Goal: Task Accomplishment & Management: Use online tool/utility

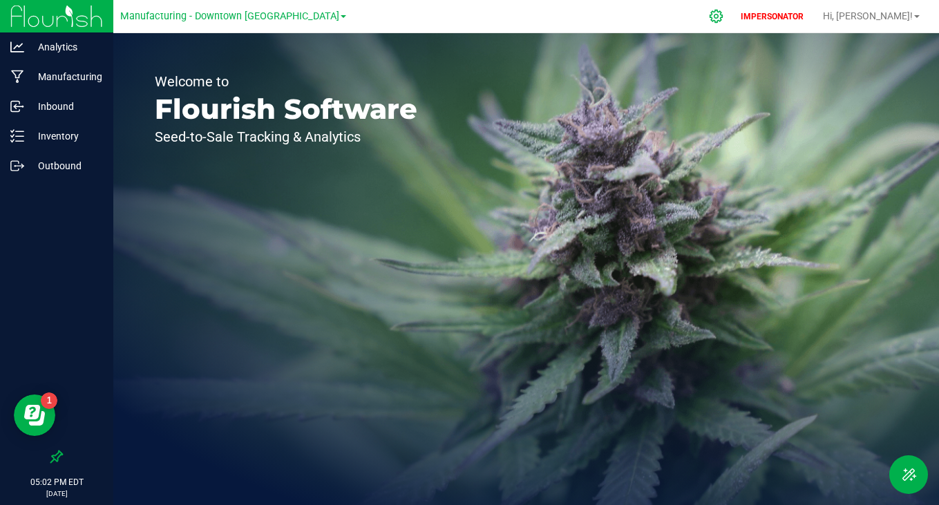
click at [724, 15] on icon at bounding box center [716, 16] width 15 height 15
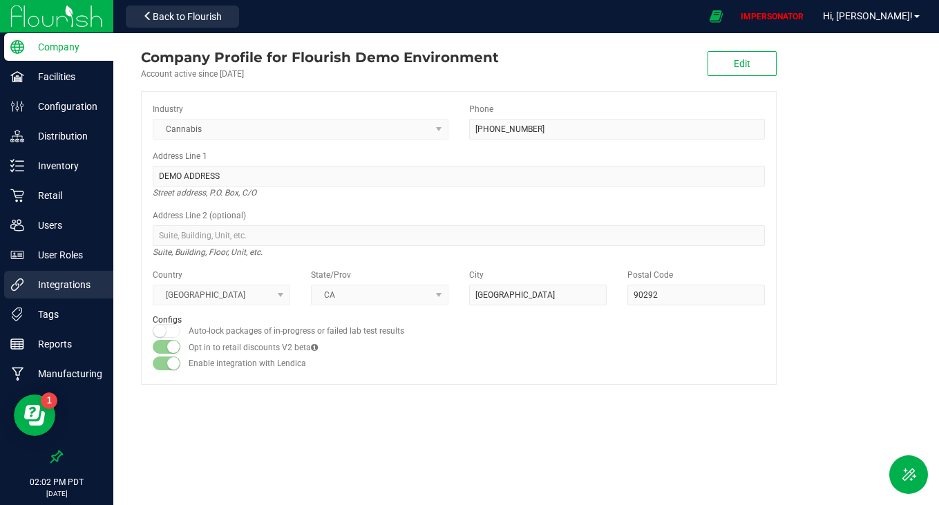
click at [70, 281] on p "Integrations" at bounding box center [65, 284] width 83 height 17
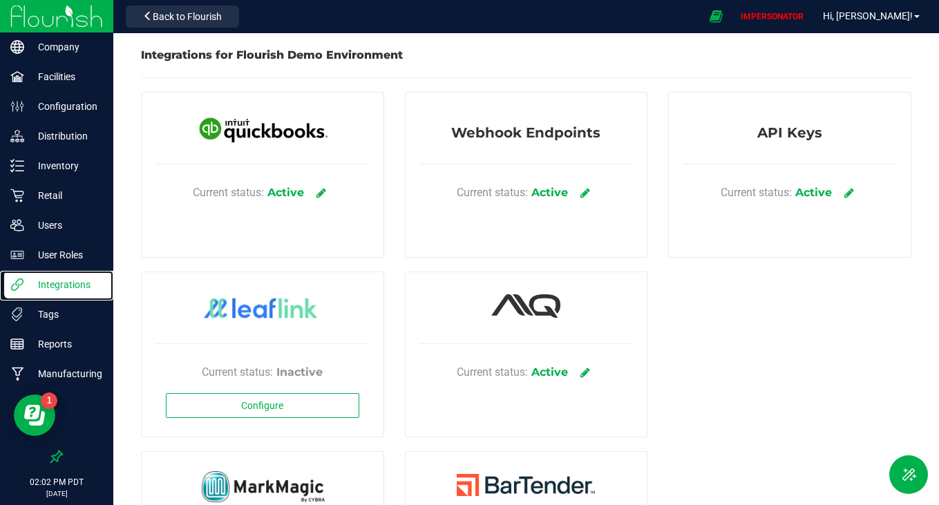
scroll to position [140, 0]
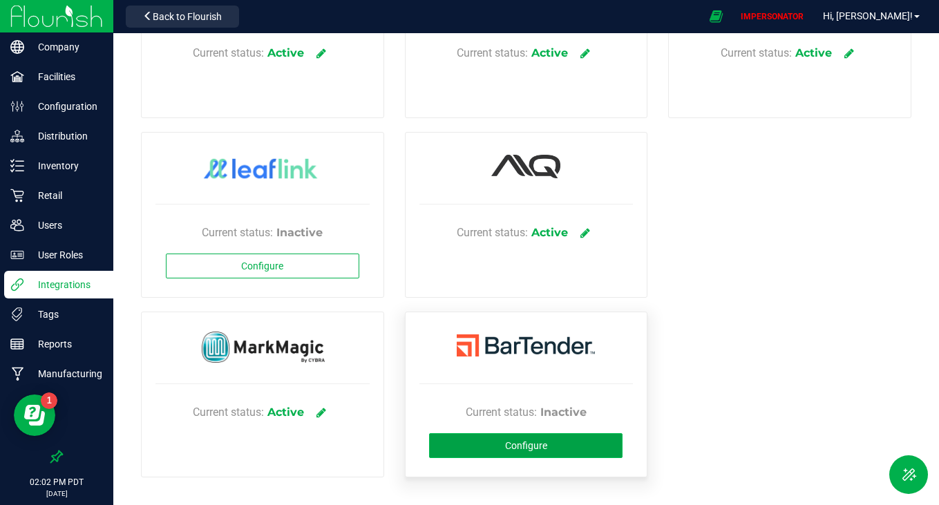
click at [565, 449] on button "Configure" at bounding box center [525, 445] width 193 height 25
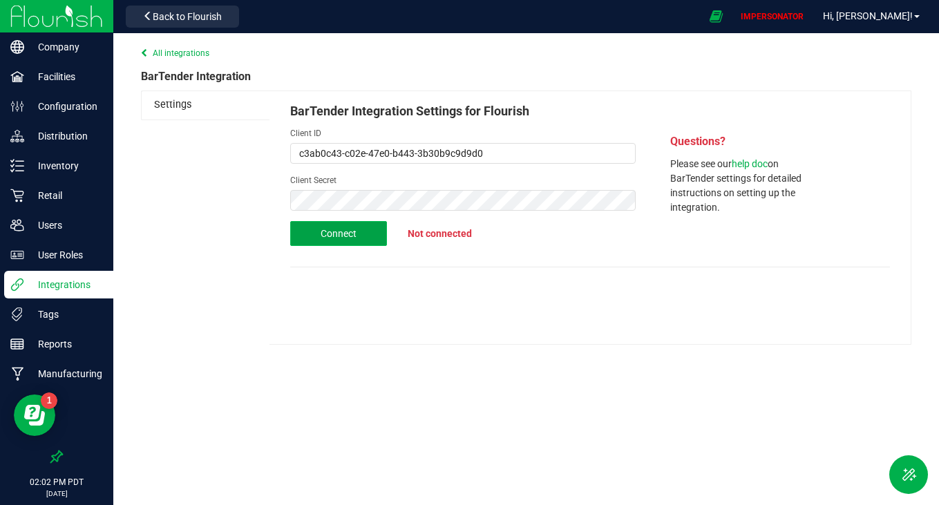
click at [338, 225] on button "Connect" at bounding box center [338, 233] width 97 height 25
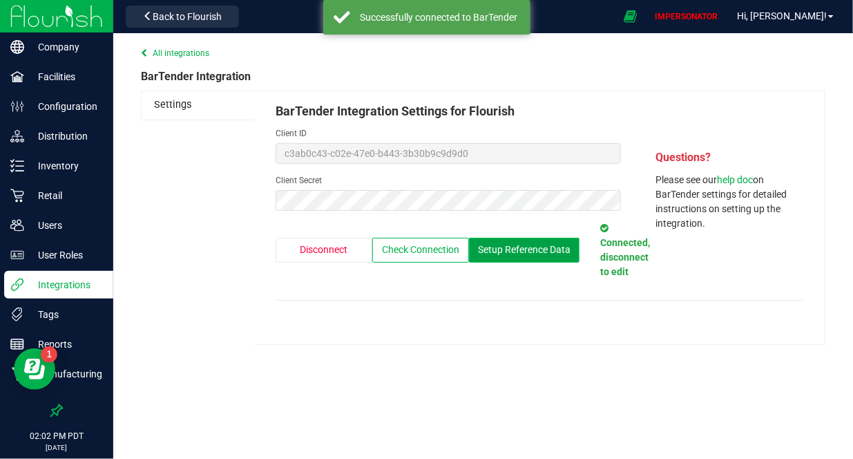
click at [536, 254] on span "Setup Reference Data" at bounding box center [524, 249] width 93 height 11
